Goal: Transaction & Acquisition: Purchase product/service

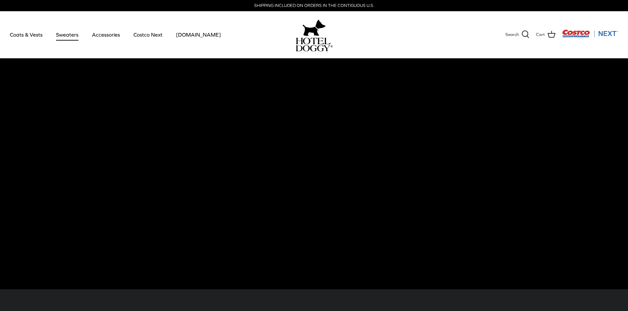
click at [71, 33] on link "Sweaters" at bounding box center [67, 34] width 34 height 22
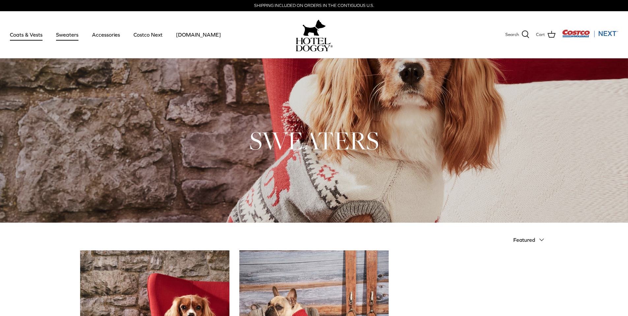
click at [31, 33] on link "Coats & Vests" at bounding box center [26, 34] width 45 height 22
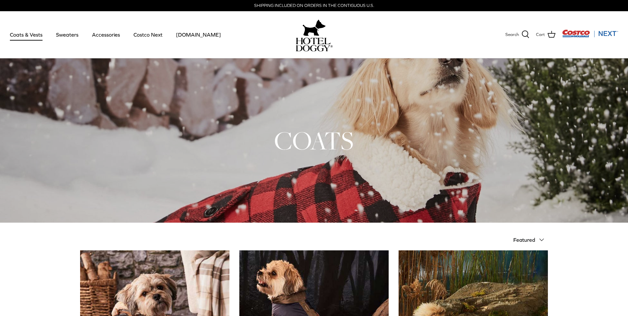
click at [608, 34] on img "Costco Next" at bounding box center [590, 33] width 56 height 8
